Goal: Information Seeking & Learning: Learn about a topic

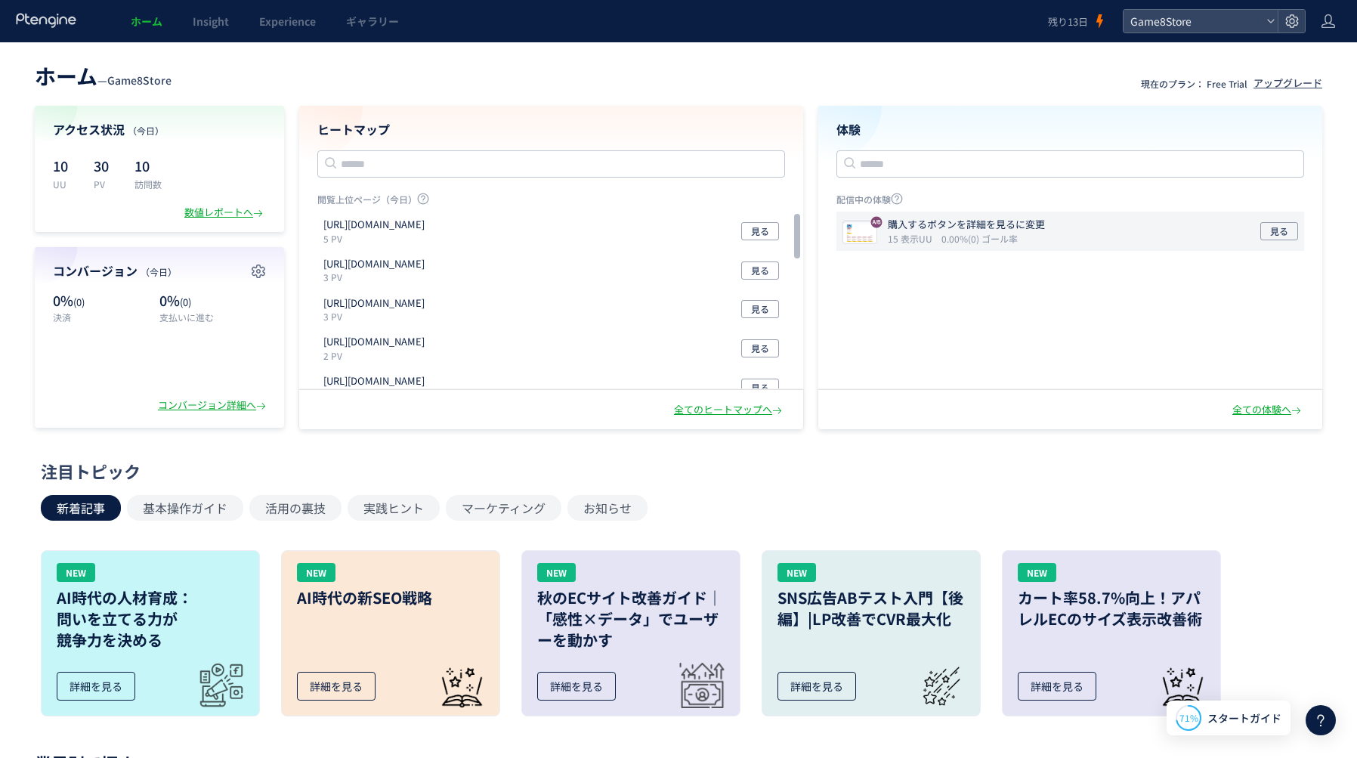
click at [1111, 221] on div "購入するボタンを詳細を見るに変更 15 表示UU 0.00%(0) ゴール率 見る" at bounding box center [1070, 231] width 468 height 39
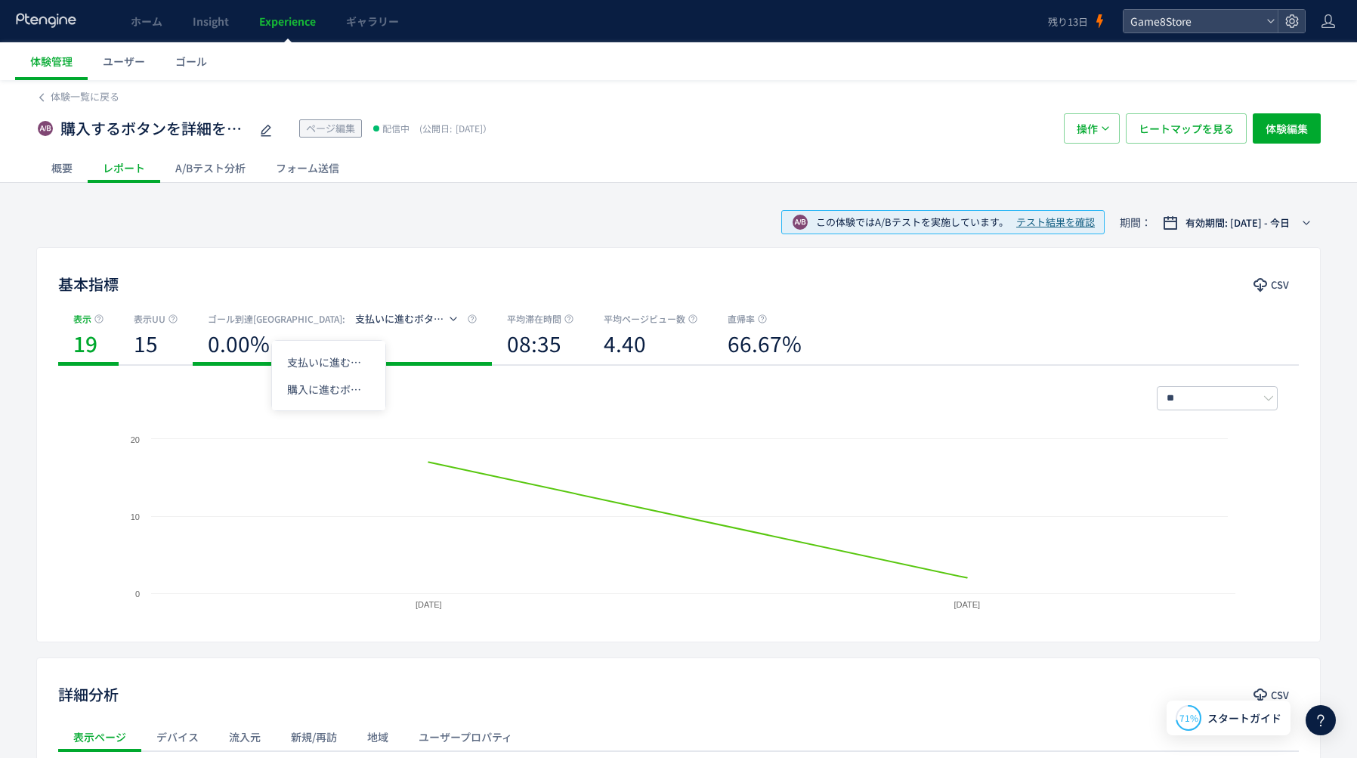
click at [355, 319] on span "支払いに進むボタン押下" at bounding box center [409, 318] width 108 height 14
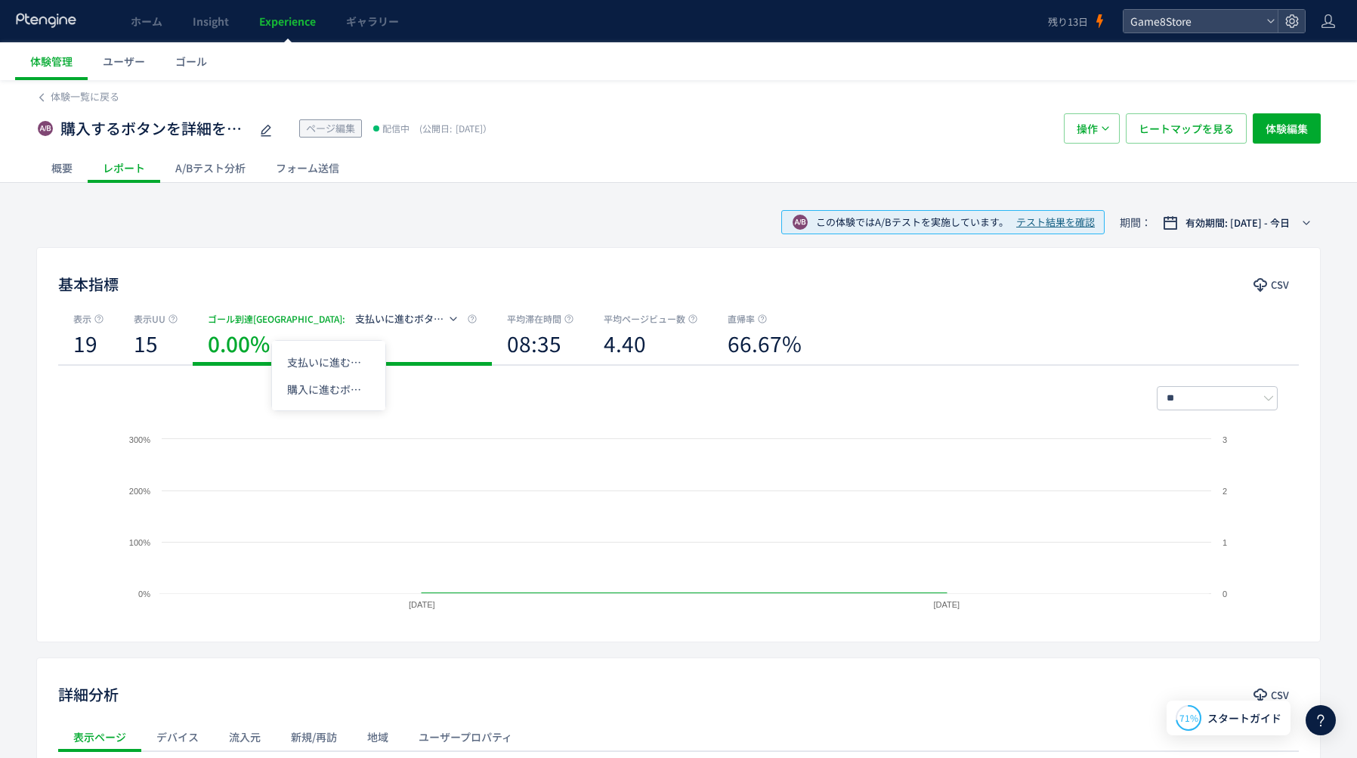
click at [355, 319] on span "支払いに進むボタン押下" at bounding box center [409, 318] width 108 height 14
click at [314, 393] on li "購入に進むボタン押下" at bounding box center [328, 388] width 113 height 27
click at [157, 340] on div "15" at bounding box center [156, 345] width 44 height 38
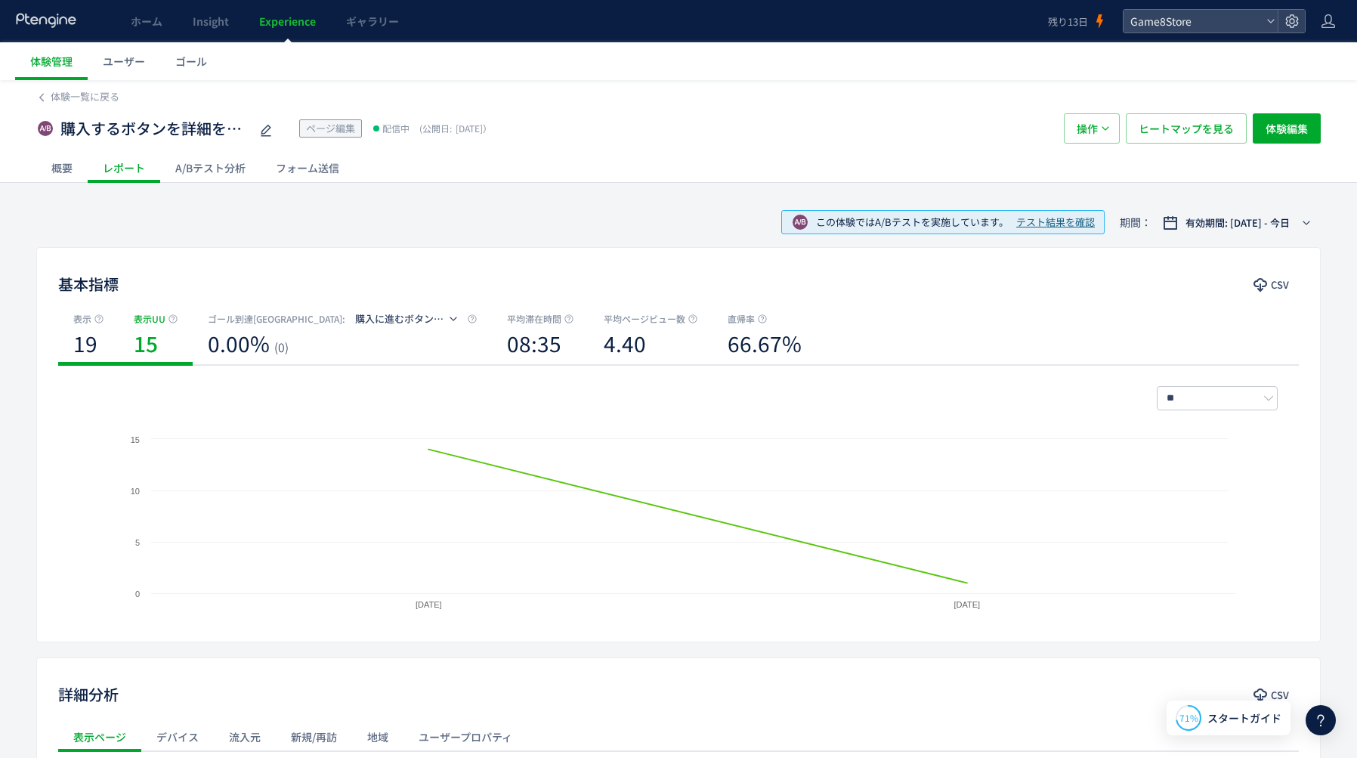
click at [83, 343] on b "19" at bounding box center [85, 343] width 24 height 30
click at [60, 162] on div "概要" at bounding box center [61, 168] width 51 height 30
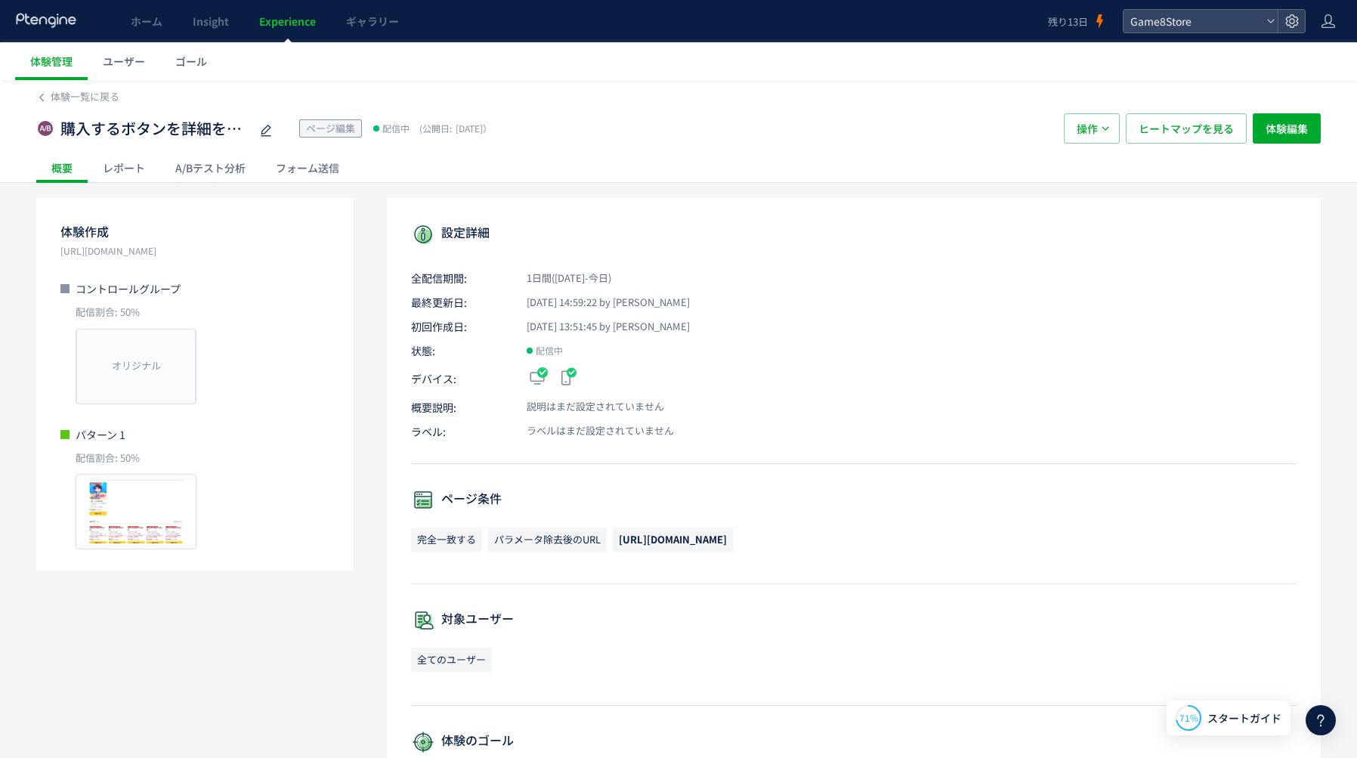
click at [48, 18] on icon at bounding box center [46, 20] width 63 height 15
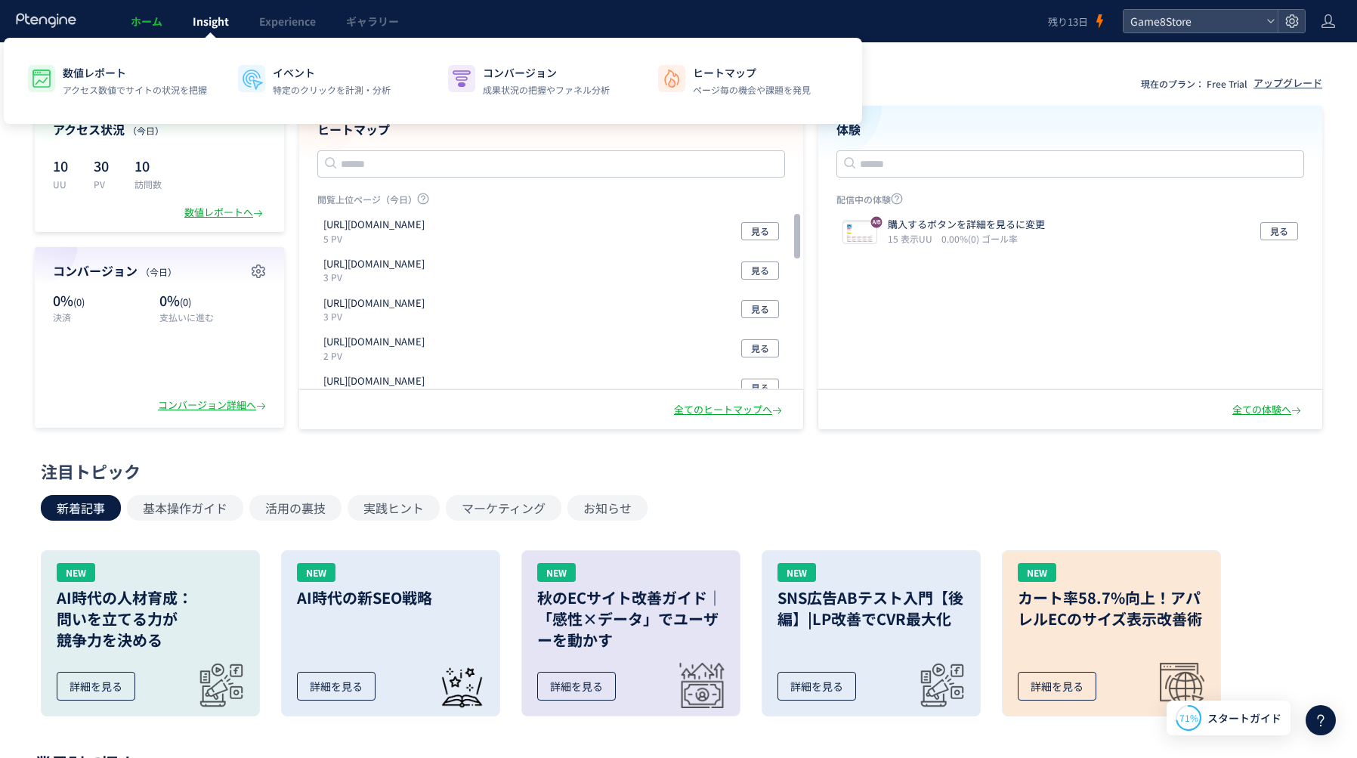
click at [207, 28] on span "Insight" at bounding box center [211, 21] width 36 height 15
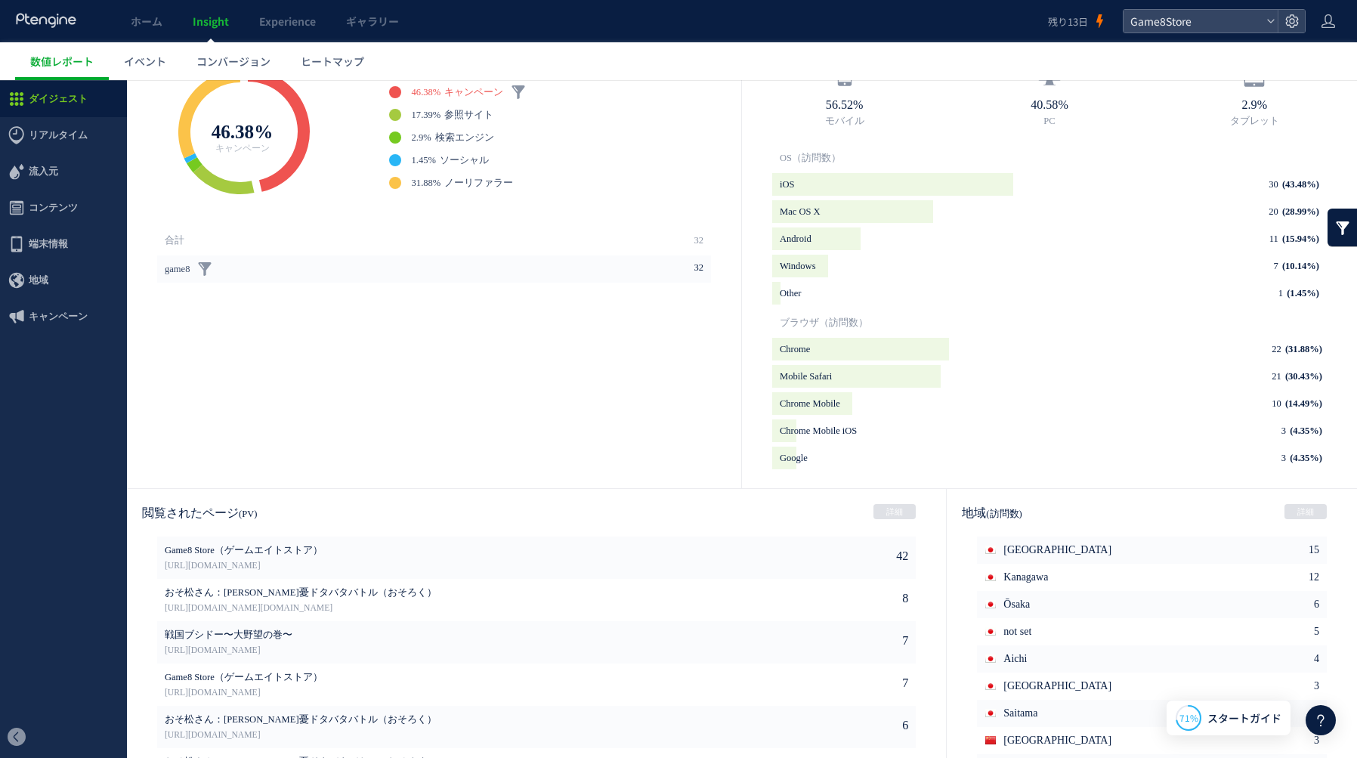
scroll to position [540, 0]
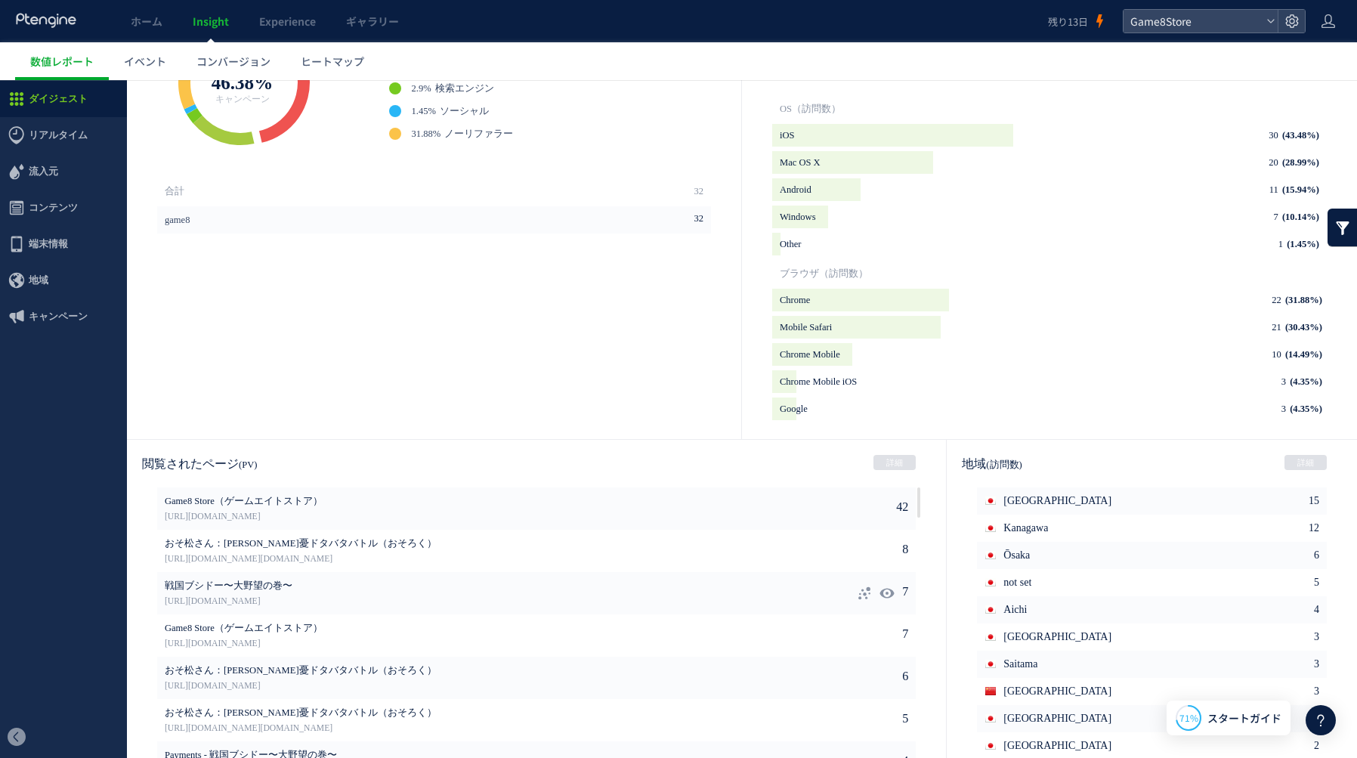
click at [858, 586] on icon at bounding box center [864, 592] width 15 height 15
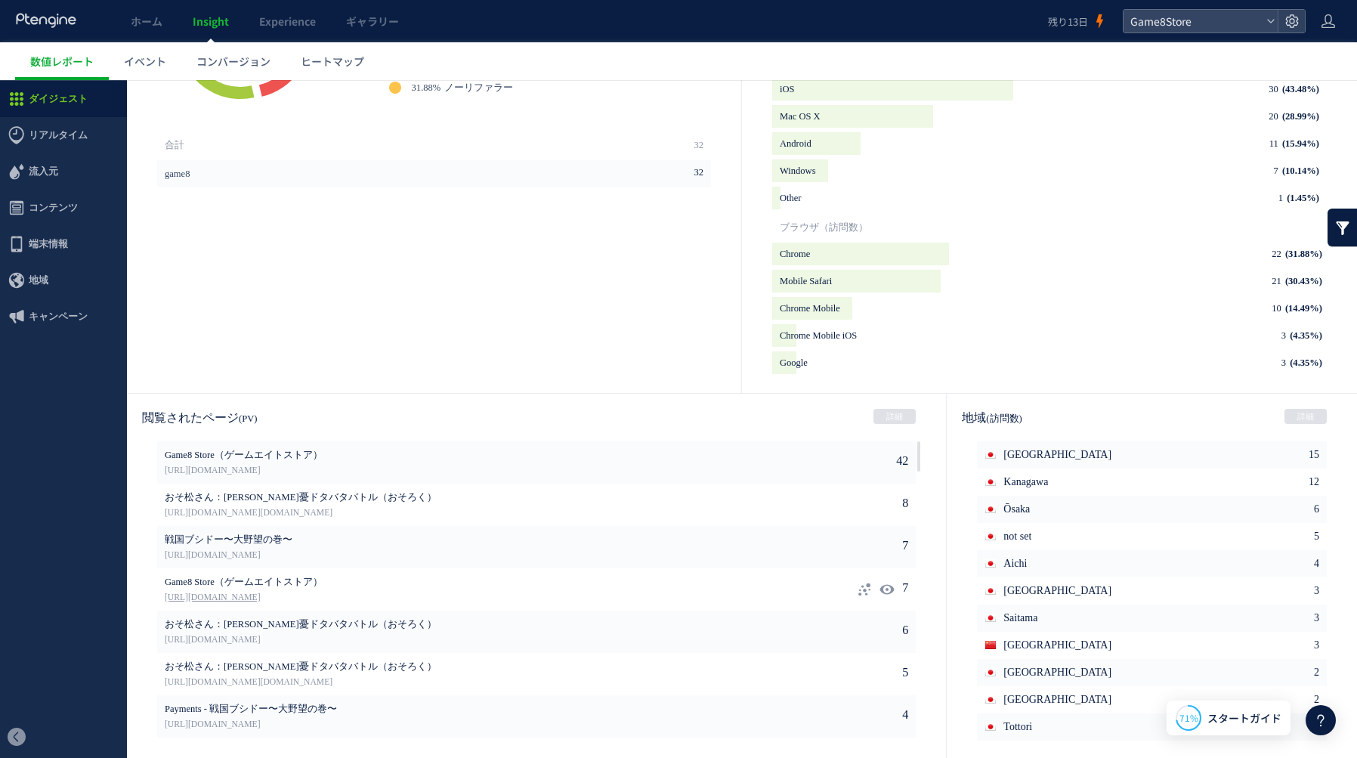
click at [551, 598] on link "[URL][DOMAIN_NAME]" at bounding box center [468, 598] width 607 height 14
click at [858, 590] on icon at bounding box center [864, 589] width 15 height 15
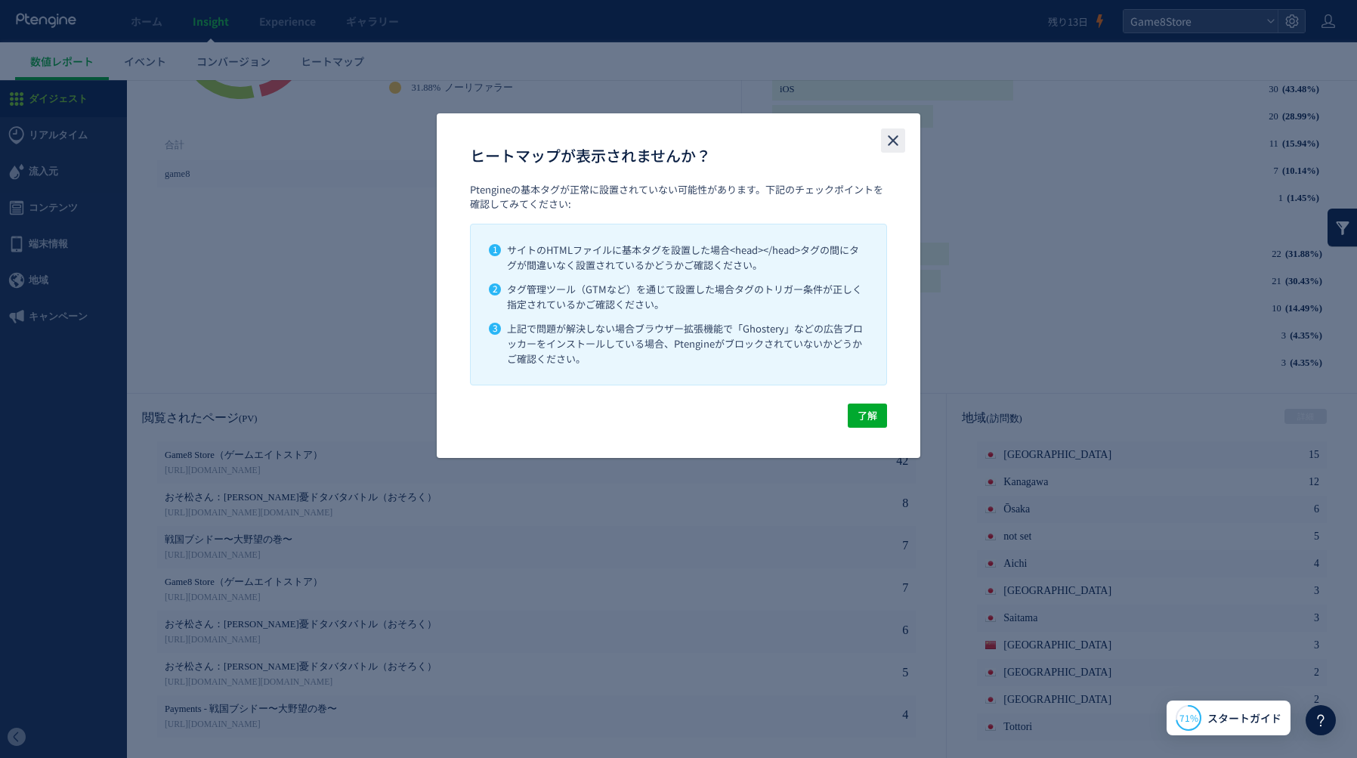
click at [893, 137] on icon "close" at bounding box center [893, 140] width 18 height 18
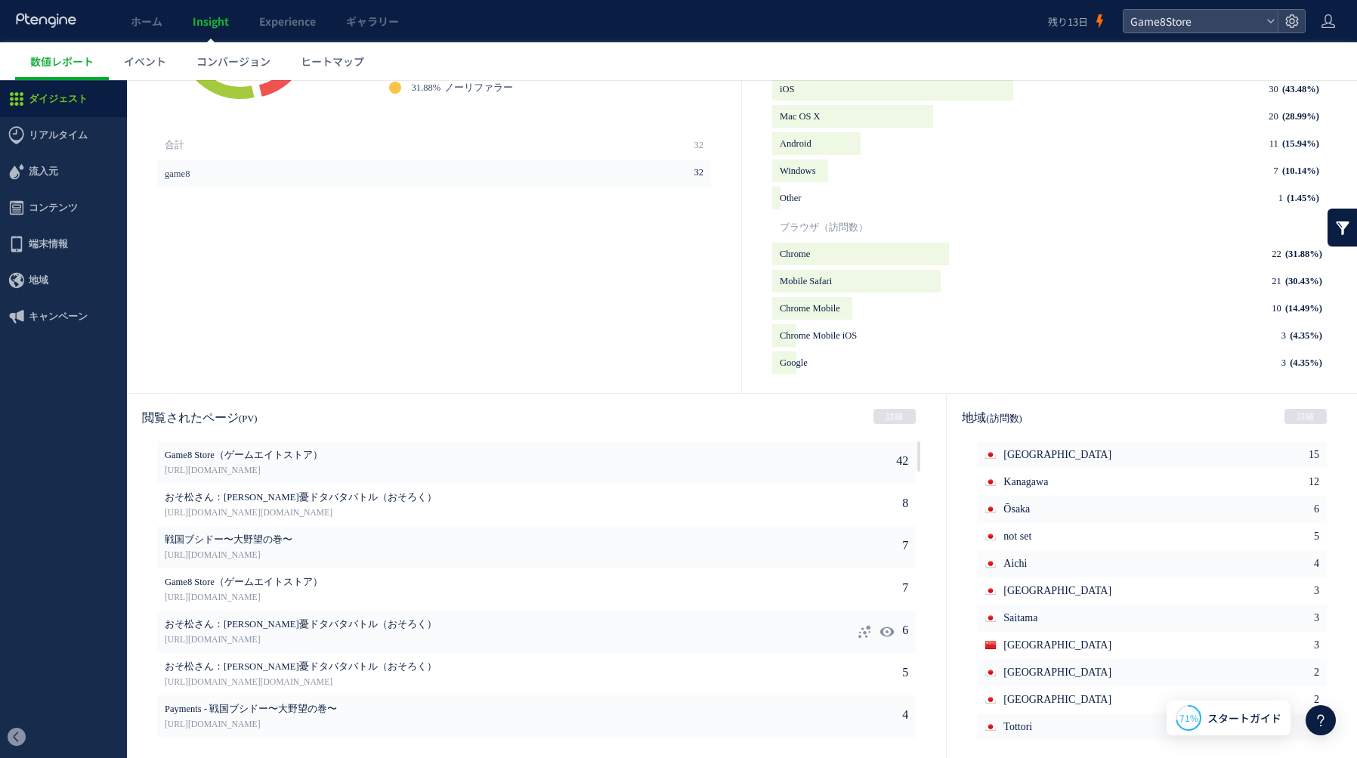
scroll to position [0, 0]
